Goal: Entertainment & Leisure: Consume media (video, audio)

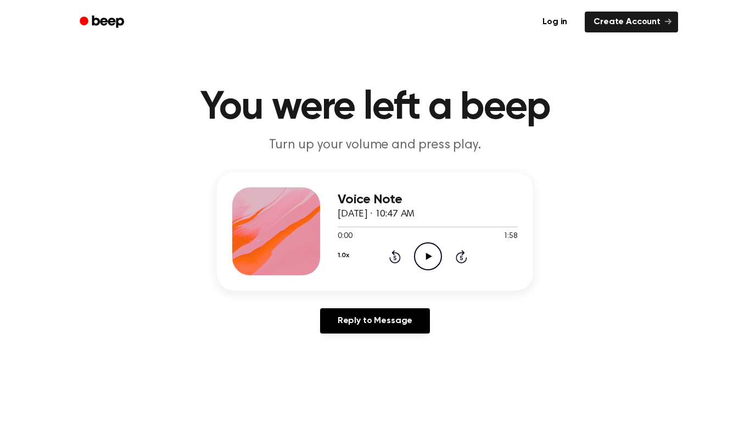
click at [427, 265] on icon "Play Audio" at bounding box center [428, 256] width 28 height 28
click at [434, 263] on icon "Play Audio" at bounding box center [428, 256] width 28 height 28
click at [429, 266] on icon "Pause Audio" at bounding box center [428, 256] width 28 height 28
click at [394, 255] on icon at bounding box center [395, 256] width 12 height 13
click at [398, 256] on icon "Rewind 5 seconds" at bounding box center [395, 256] width 12 height 14
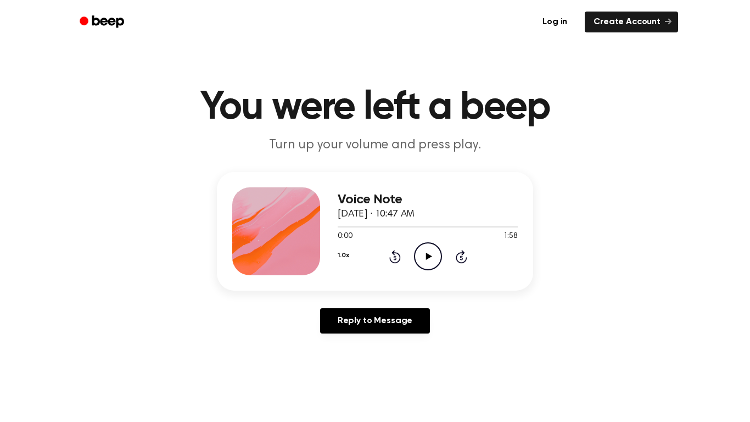
click at [419, 257] on icon "Play Audio" at bounding box center [428, 256] width 28 height 28
click at [431, 266] on icon "Pause Audio" at bounding box center [428, 256] width 28 height 28
